Goal: Transaction & Acquisition: Purchase product/service

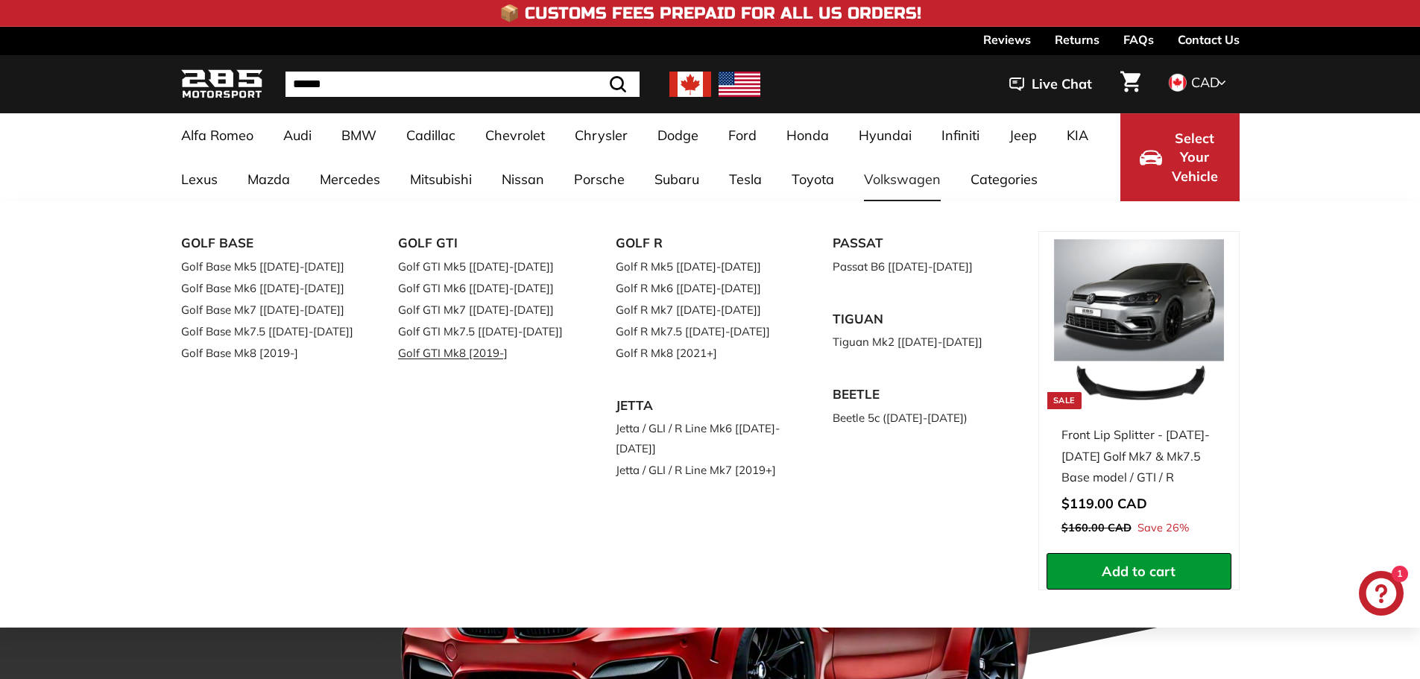
click at [505, 347] on link "Golf GTI Mk8 [2019-]" at bounding box center [486, 353] width 176 height 22
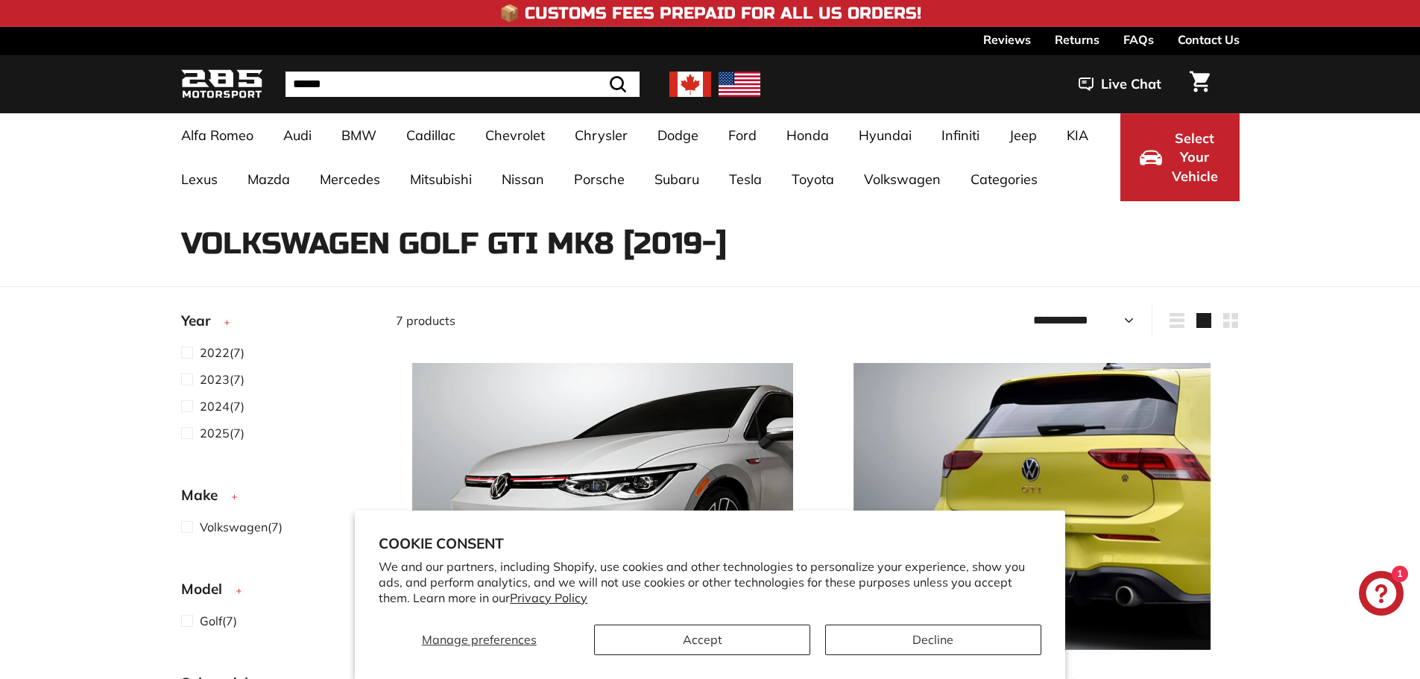
select select "**********"
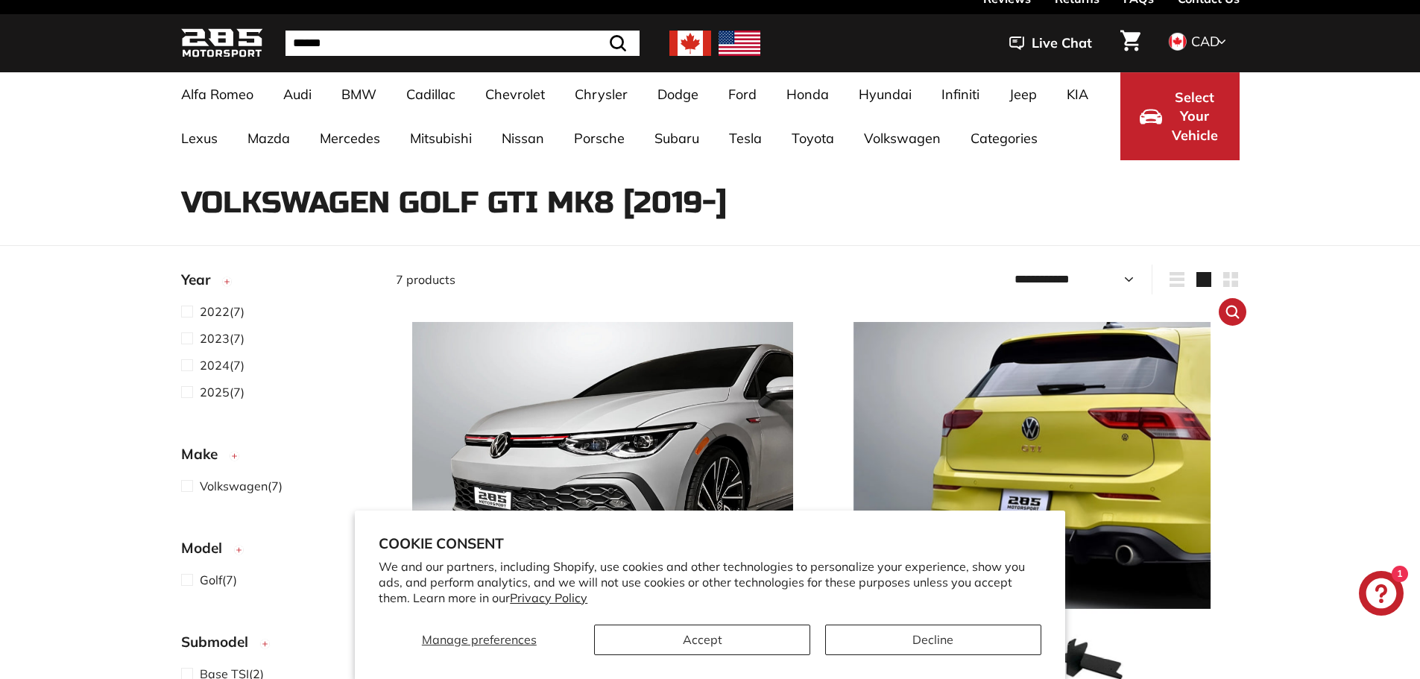
scroll to position [149, 0]
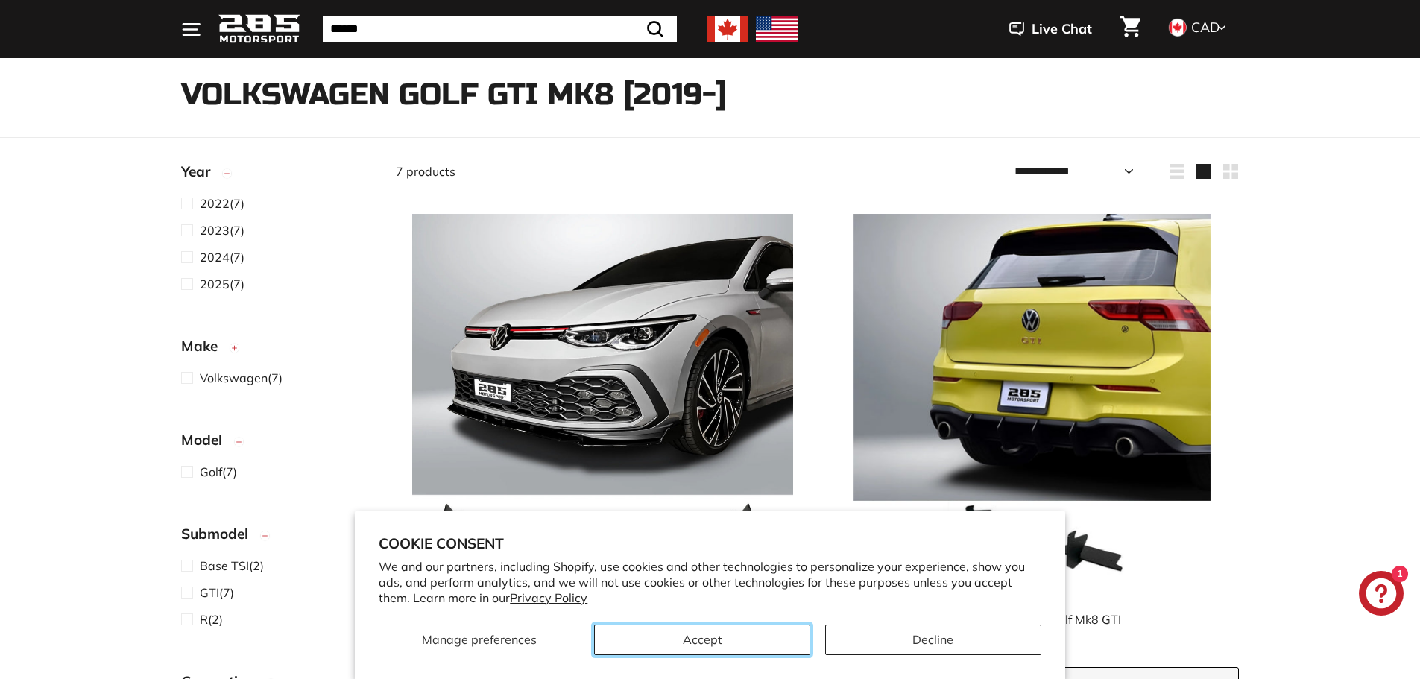
click at [793, 648] on button "Accept" at bounding box center [702, 640] width 216 height 31
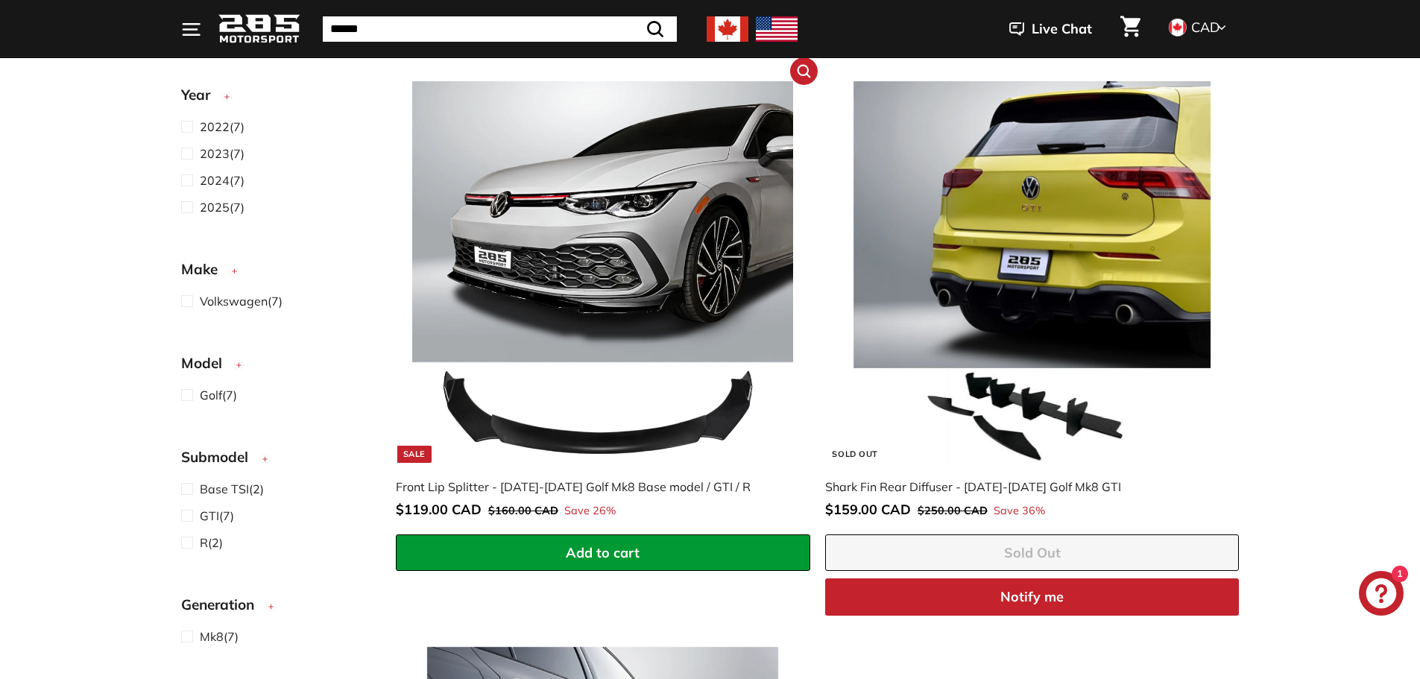
scroll to position [224, 0]
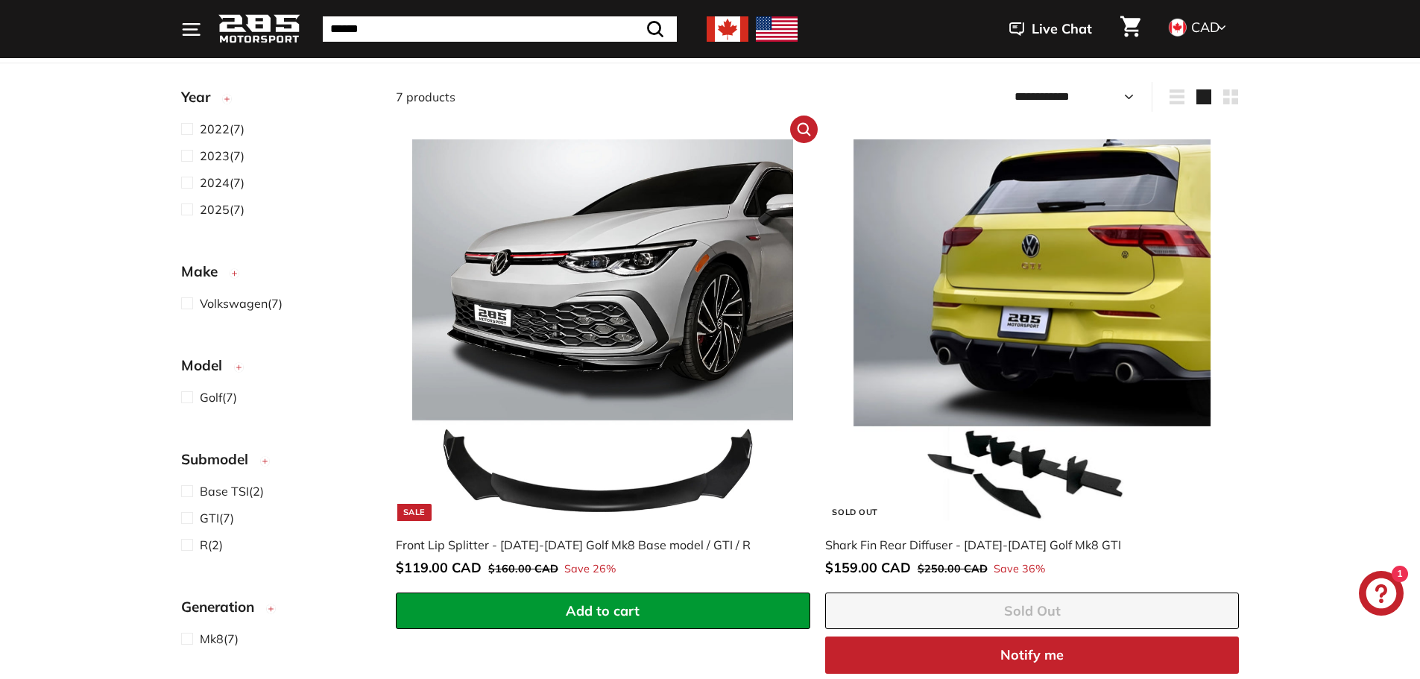
click at [581, 534] on link "Sale Front Lip Splitter - 2022-2025 Golf Mk8 Base model / GTI / R Sale price $1…" at bounding box center [603, 358] width 414 height 470
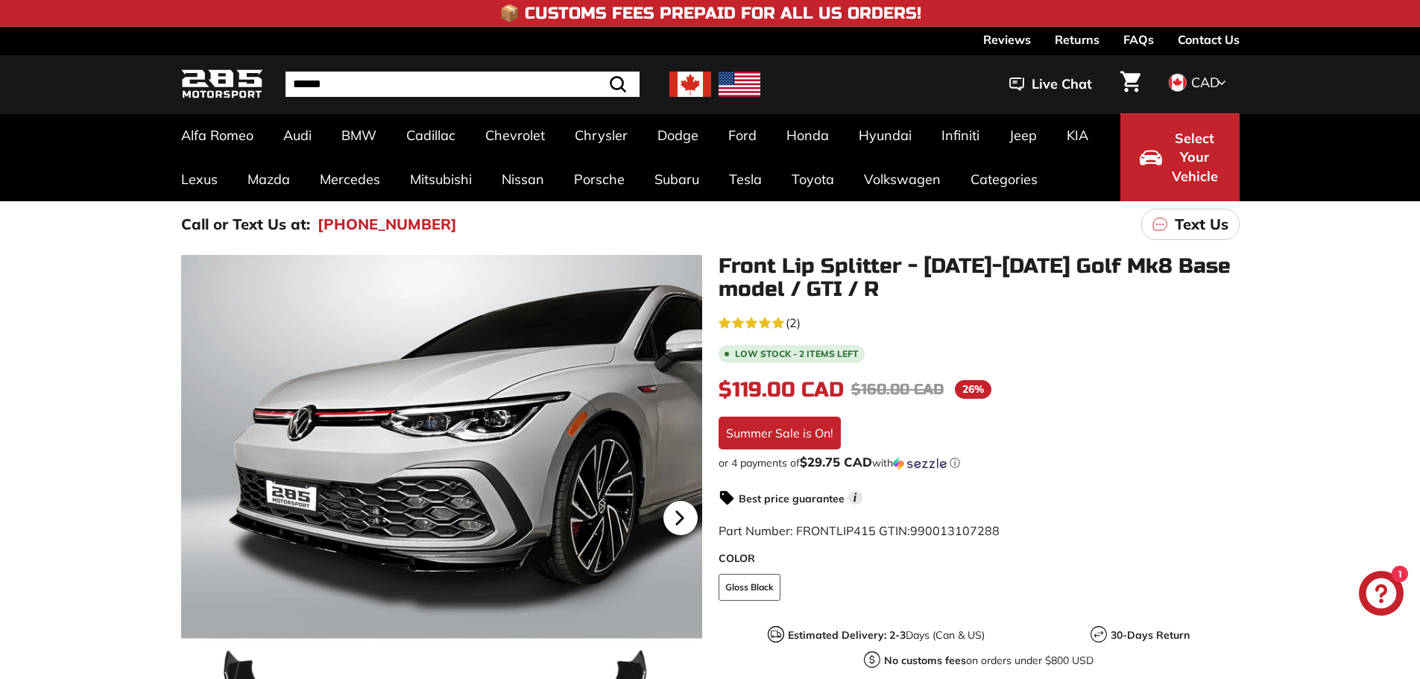
click at [674, 507] on icon at bounding box center [680, 518] width 34 height 34
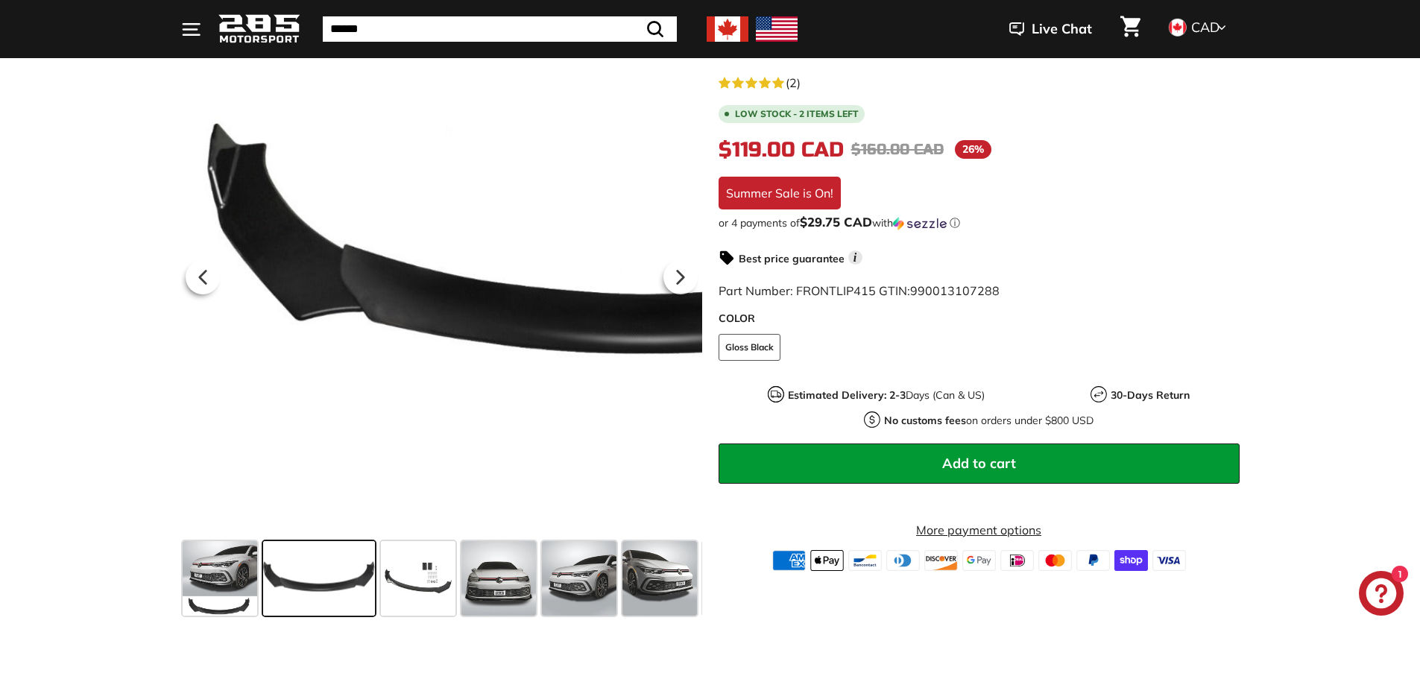
scroll to position [298, 0]
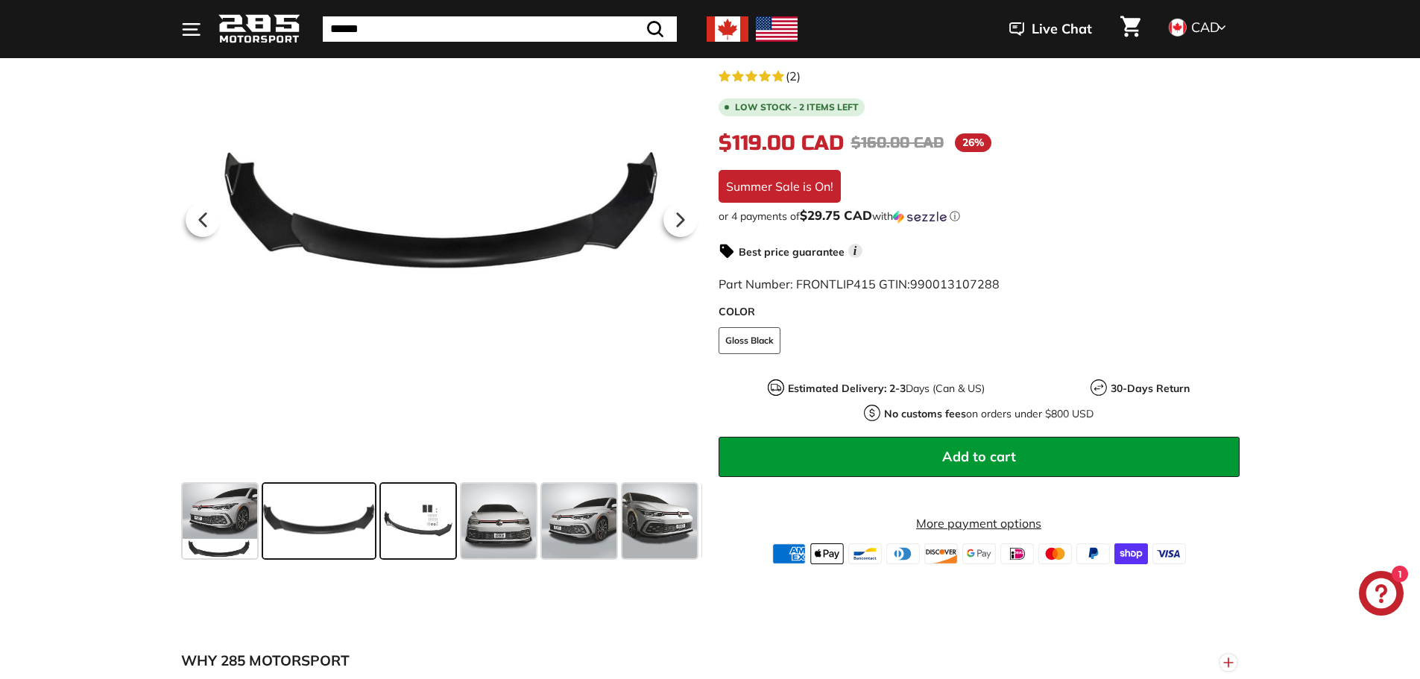
click at [446, 538] on span at bounding box center [418, 521] width 75 height 75
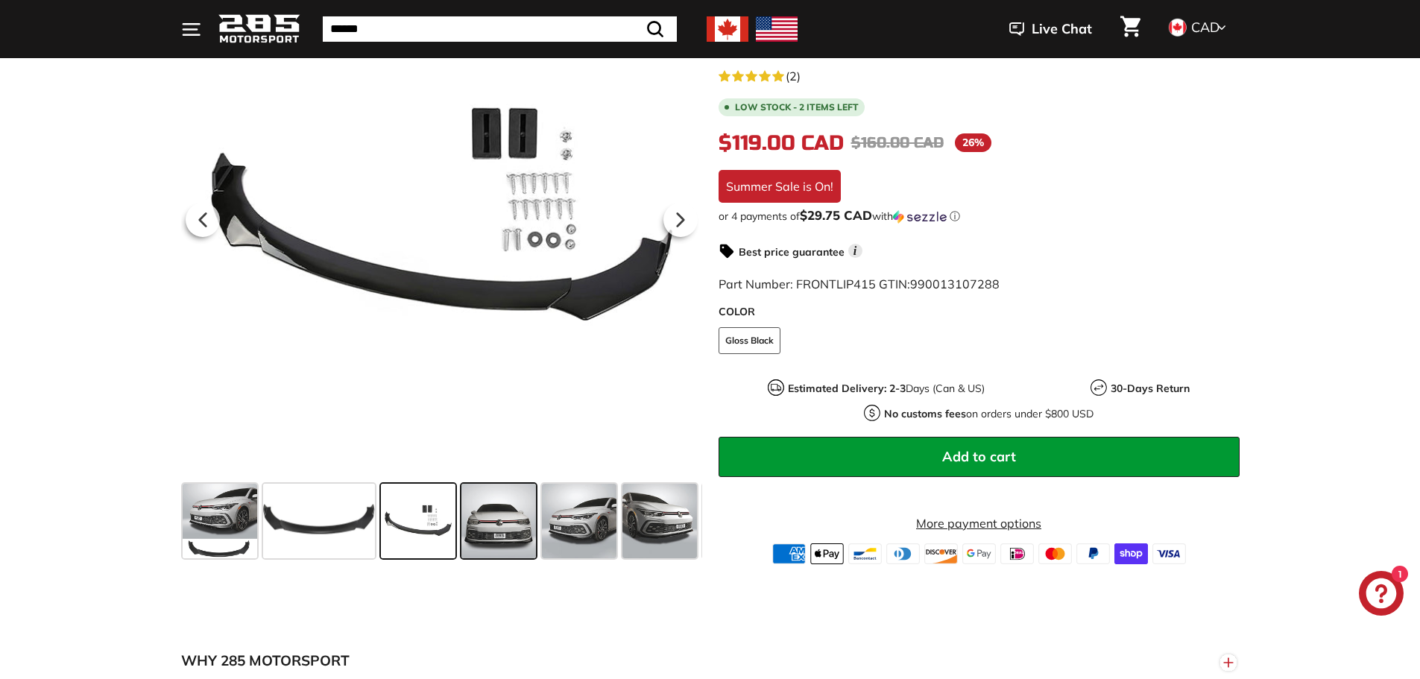
click at [514, 543] on span at bounding box center [498, 521] width 75 height 75
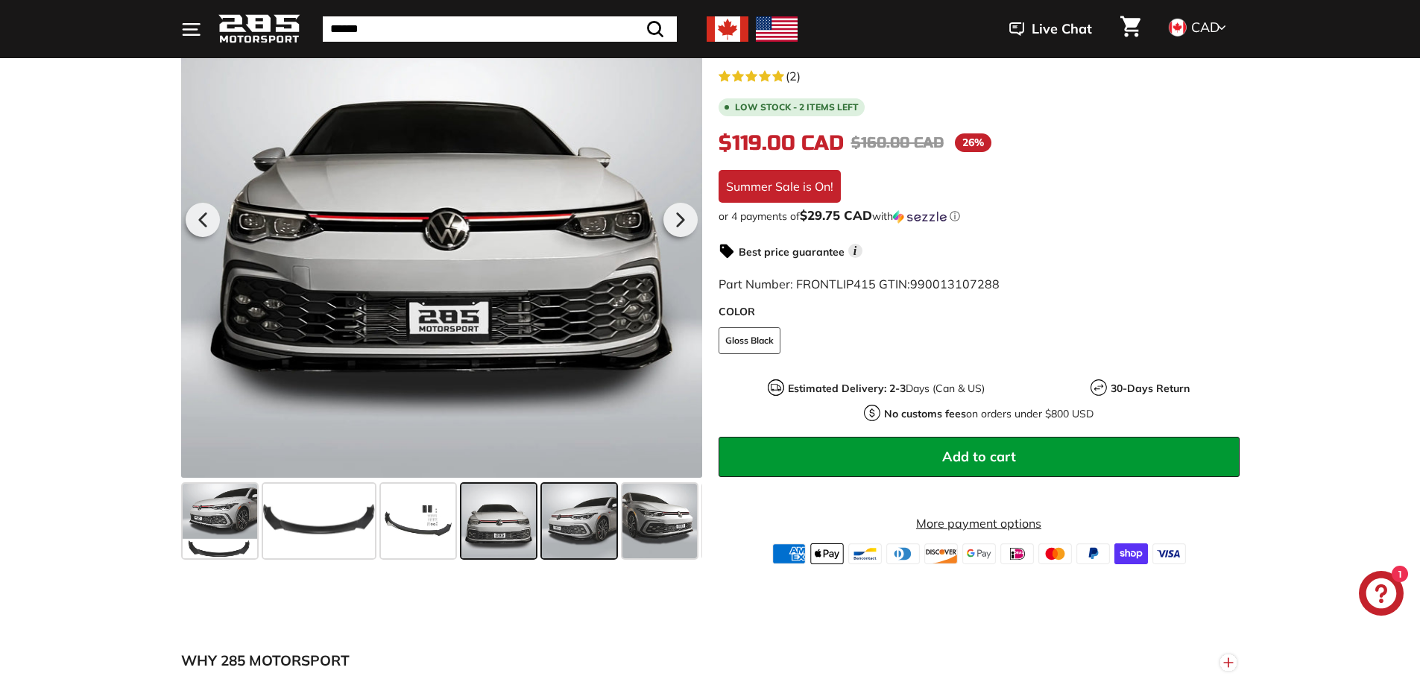
click at [575, 519] on span at bounding box center [579, 521] width 75 height 75
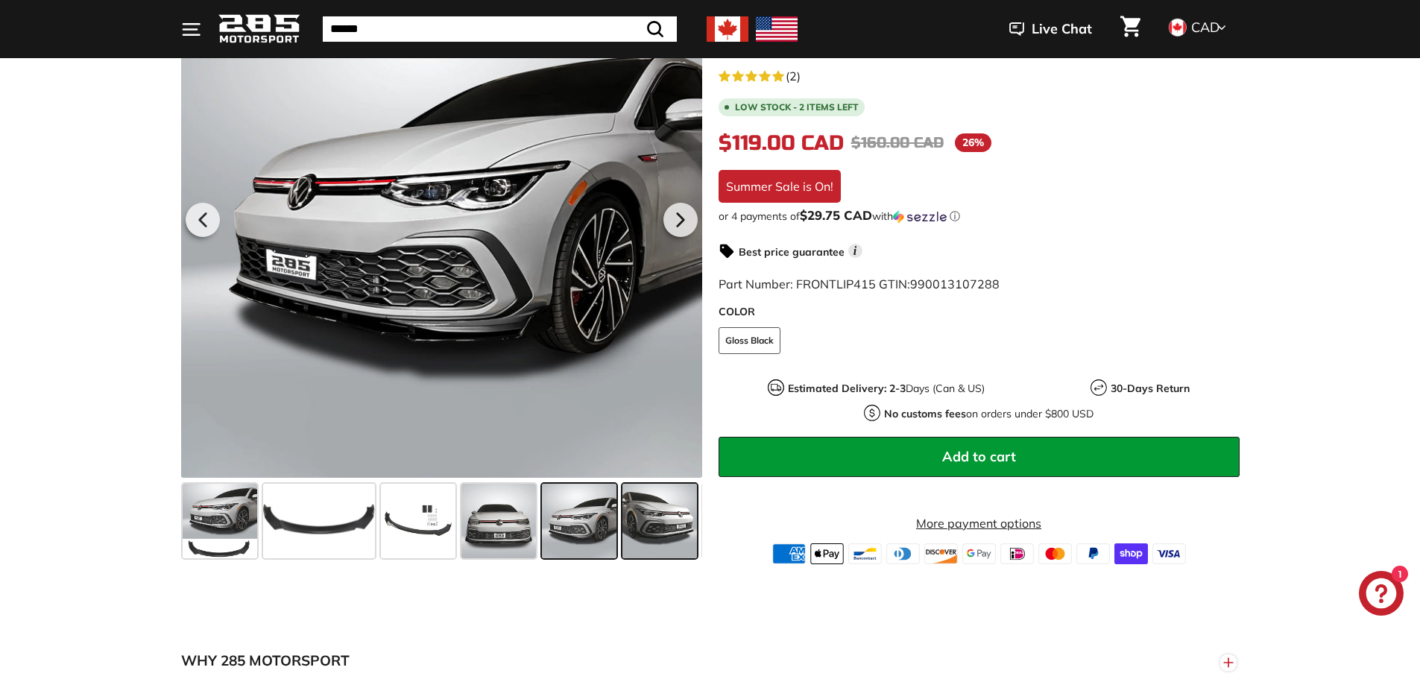
click at [647, 513] on span at bounding box center [659, 521] width 75 height 75
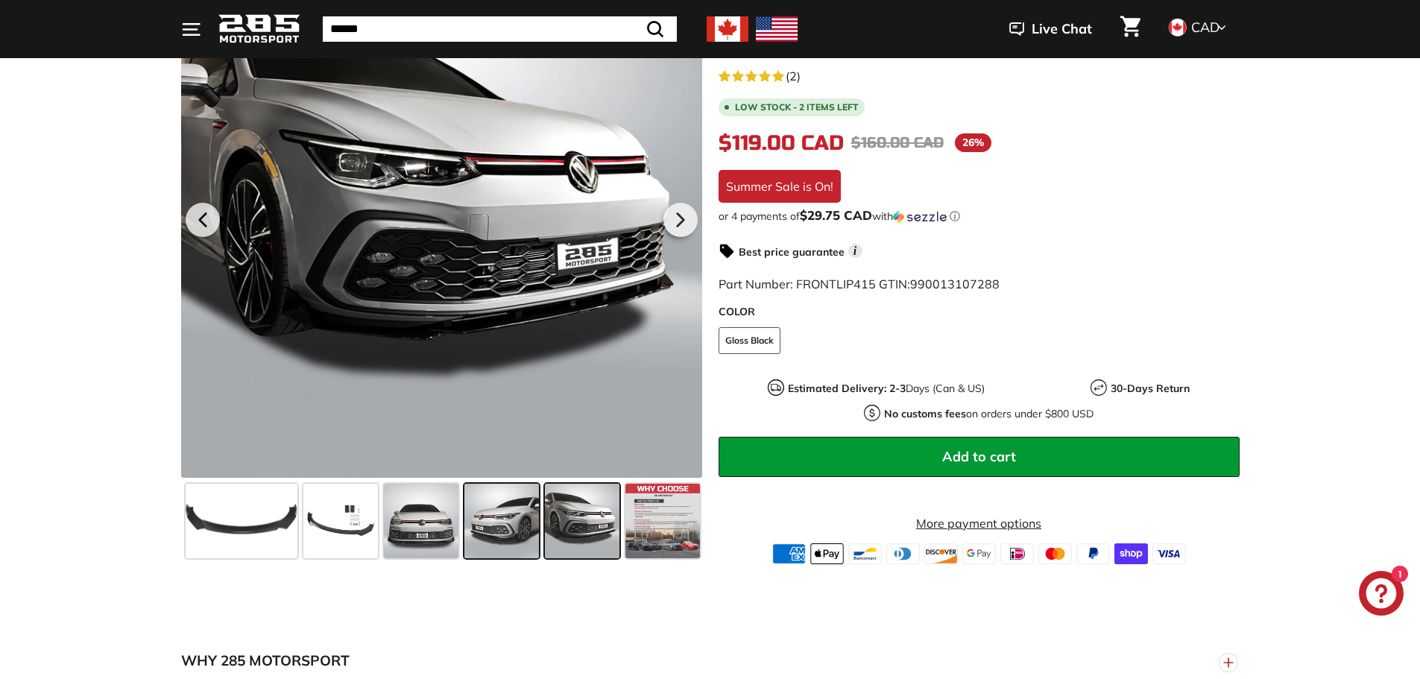
scroll to position [0, 78]
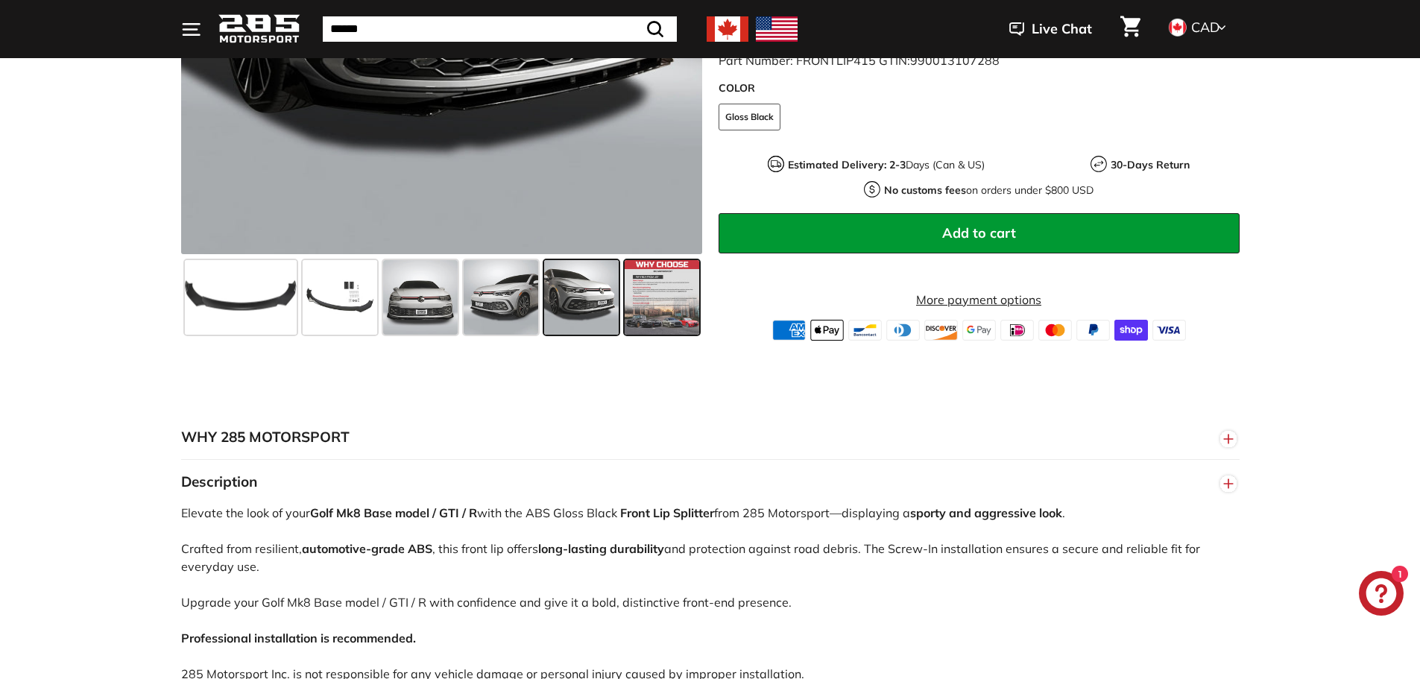
click at [667, 319] on span at bounding box center [662, 297] width 75 height 75
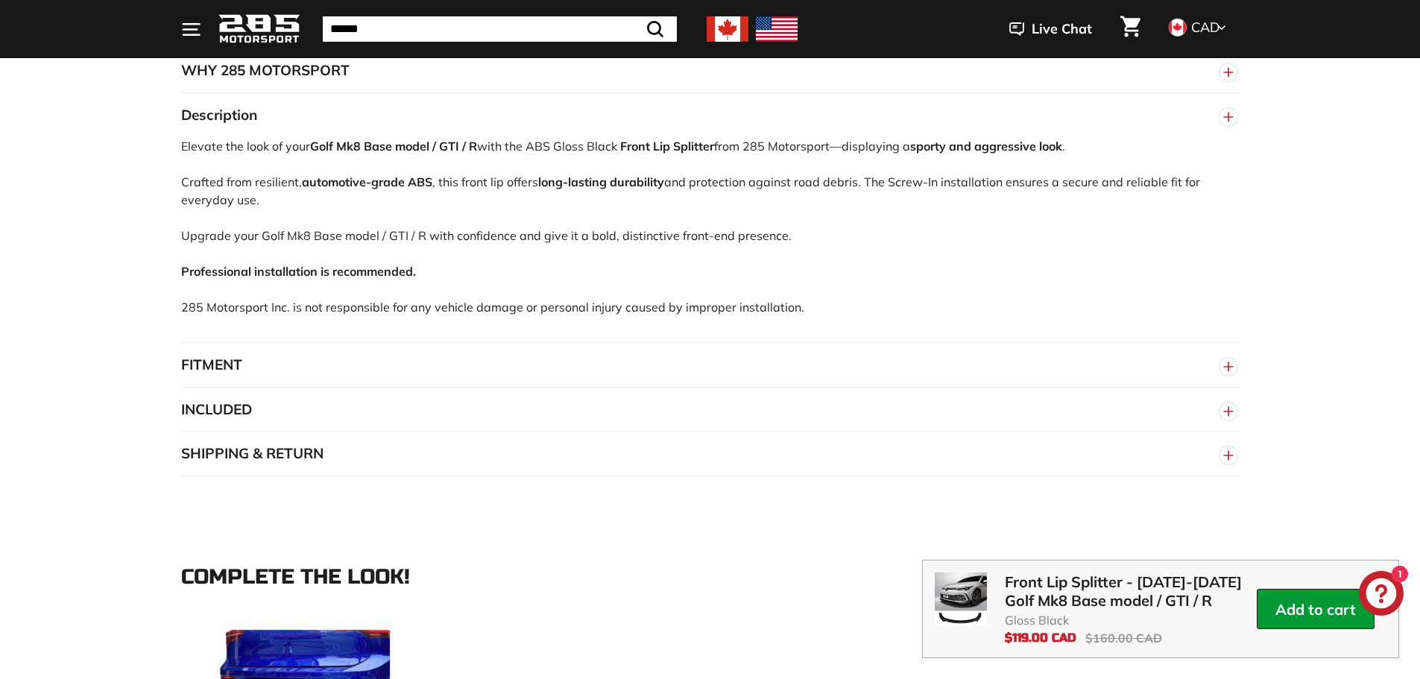
scroll to position [820, 0]
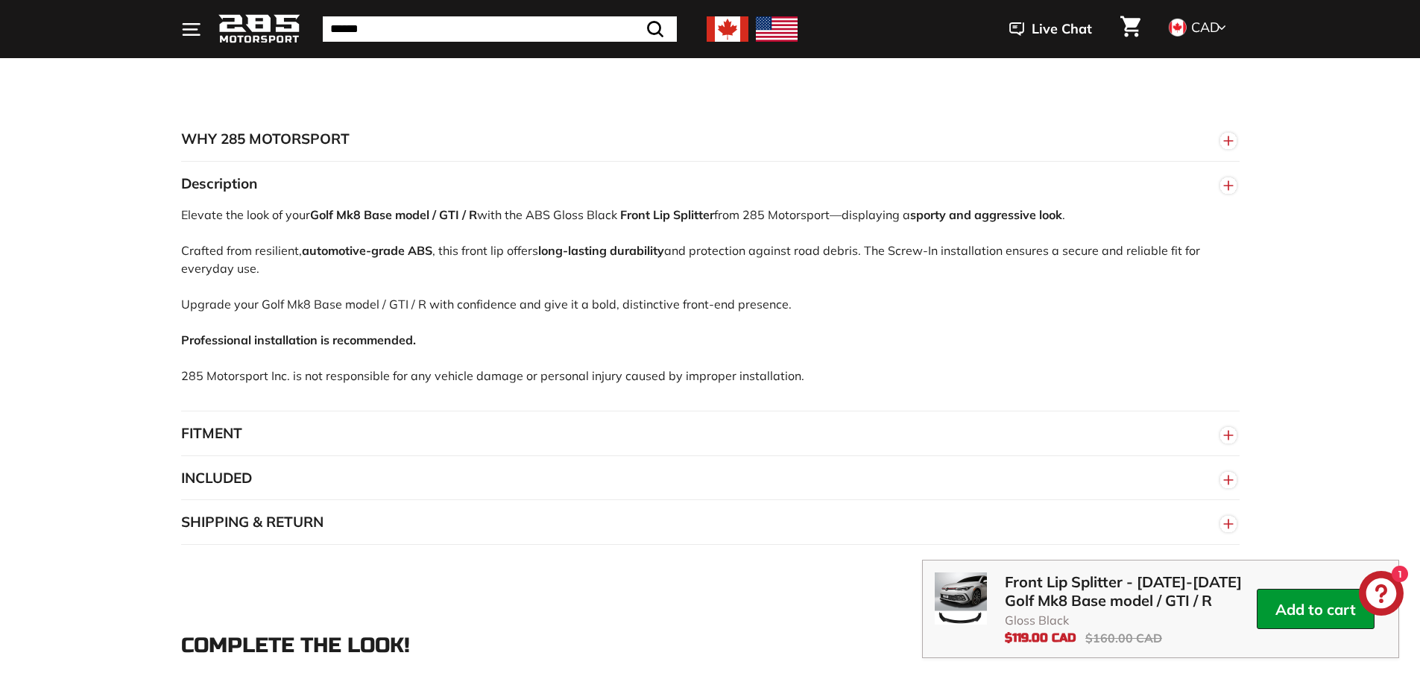
drag, startPoint x: 306, startPoint y: 258, endPoint x: 842, endPoint y: 265, distance: 536.6
click at [839, 265] on div "Elevate the look of your Golf Mk8 Base model / GTI / R with the ABS Gloss Black…" at bounding box center [710, 308] width 1058 height 205
click at [880, 271] on div "Elevate the look of your Golf Mk8 Base model / GTI / R with the ABS Gloss Black…" at bounding box center [710, 308] width 1058 height 205
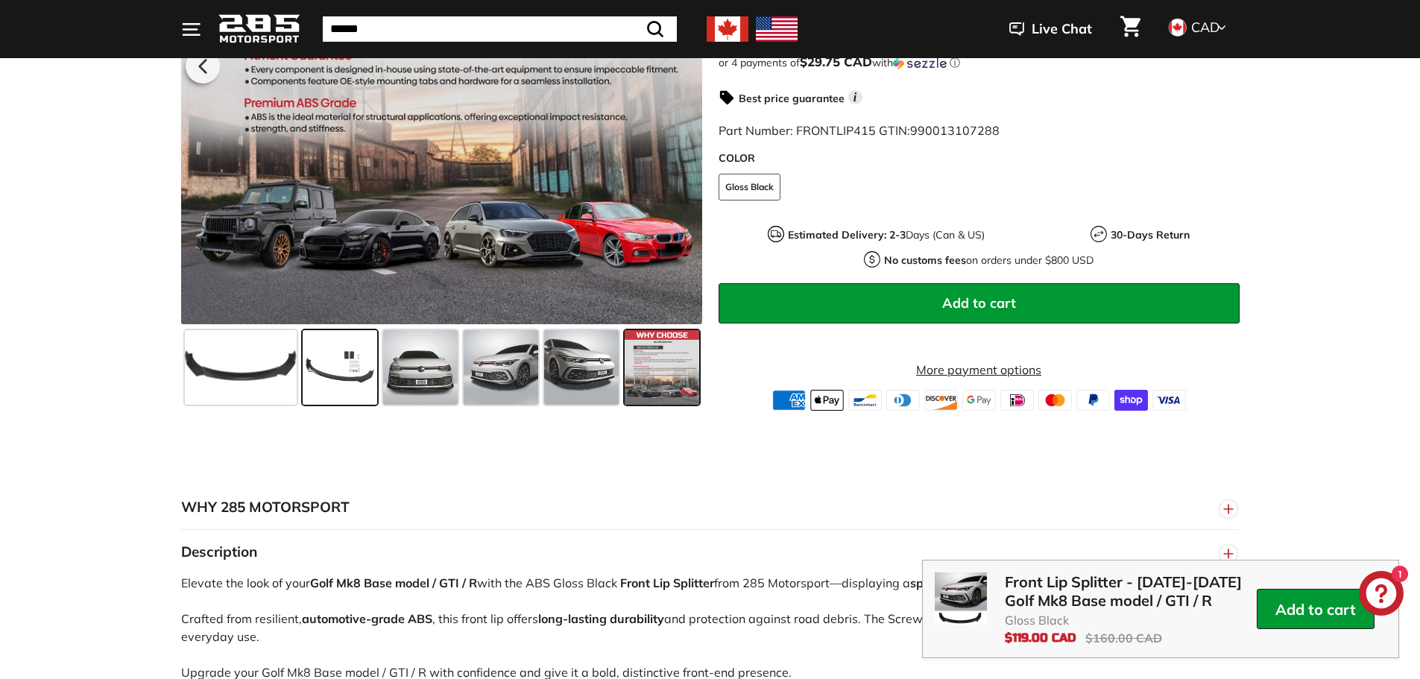
scroll to position [447, 0]
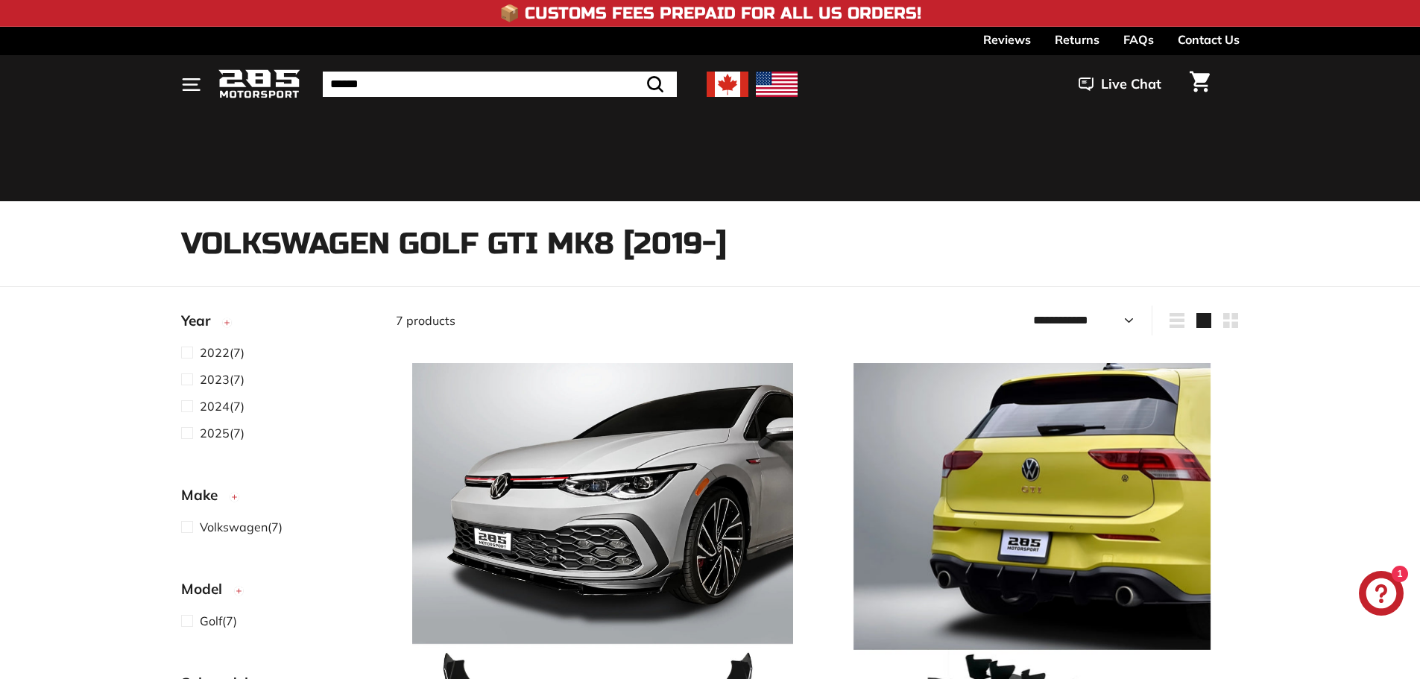
select select "**********"
